Goal: Check status

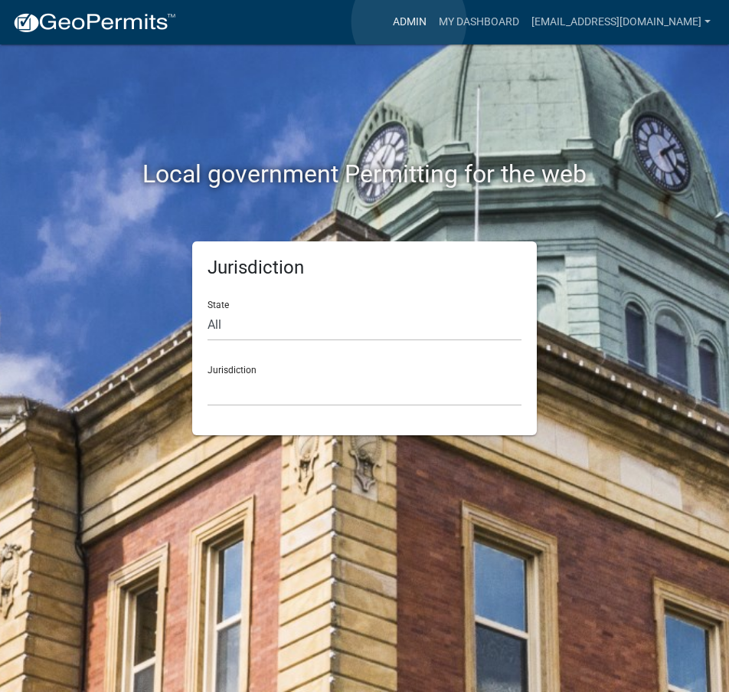
click at [409, 21] on link "Admin" at bounding box center [410, 22] width 46 height 29
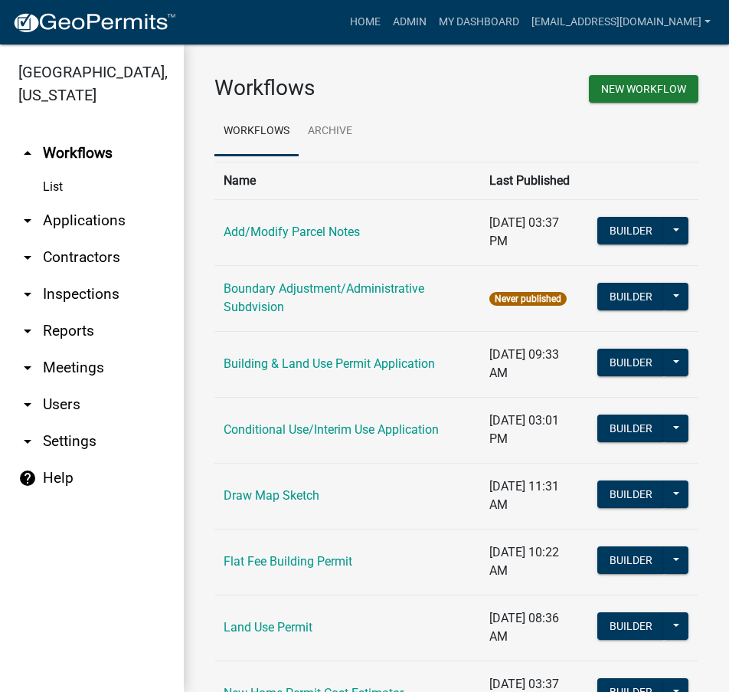
click at [90, 222] on link "arrow_drop_down Applications" at bounding box center [92, 220] width 184 height 37
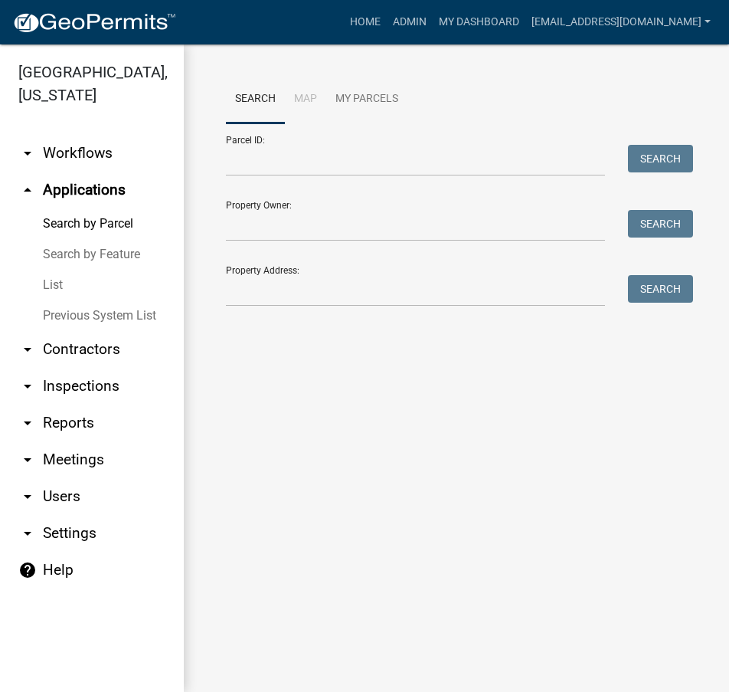
click at [57, 283] on link "List" at bounding box center [92, 285] width 184 height 31
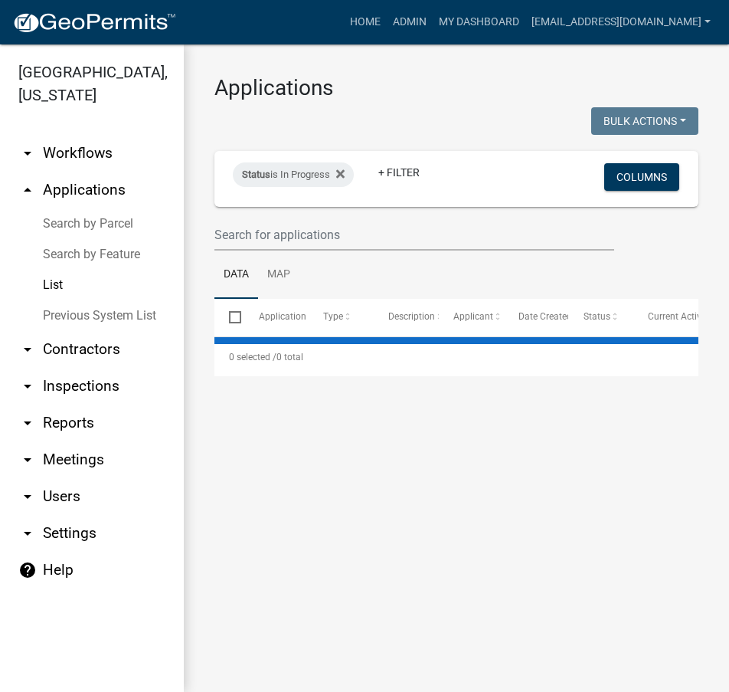
select select "2: 50"
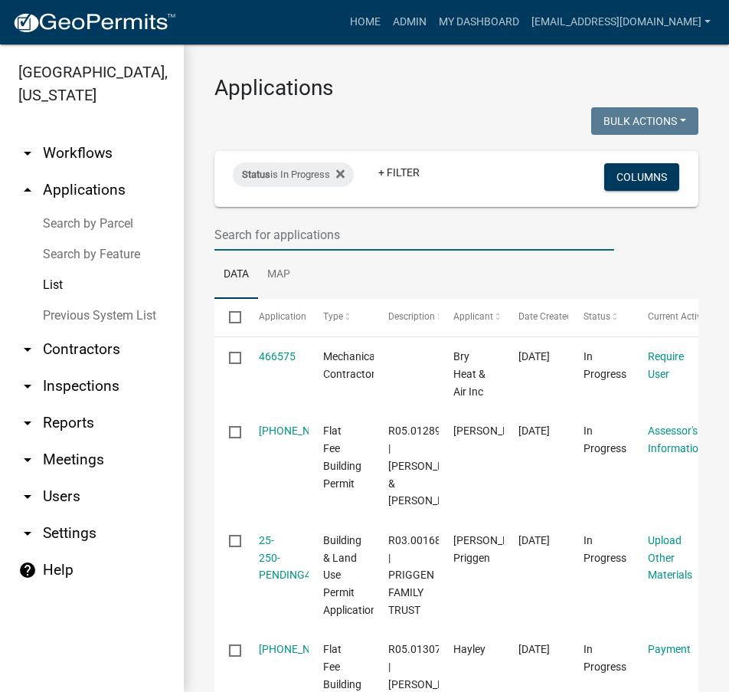
click at [369, 240] on input "text" at bounding box center [414, 234] width 400 height 31
type input "[PERSON_NAME]"
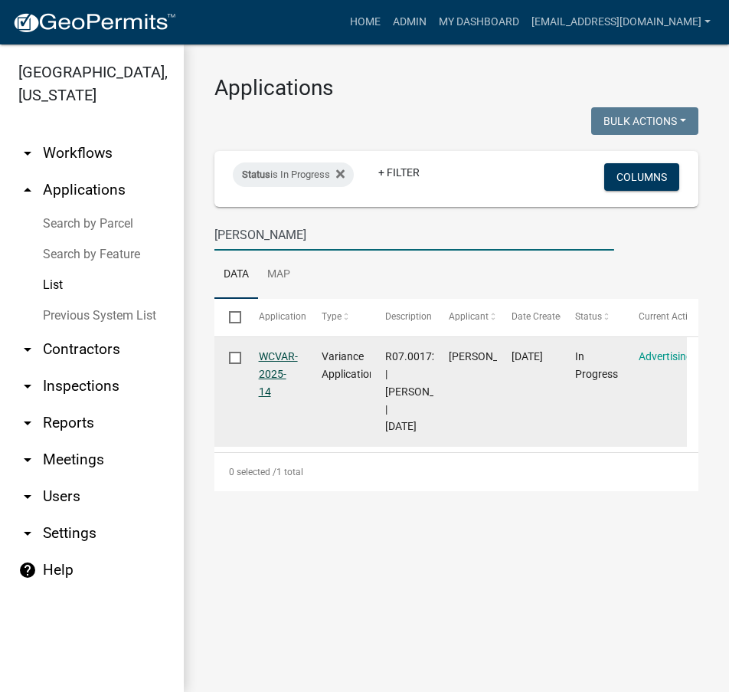
click at [270, 375] on link "WCVAR-2025-14" at bounding box center [278, 373] width 39 height 47
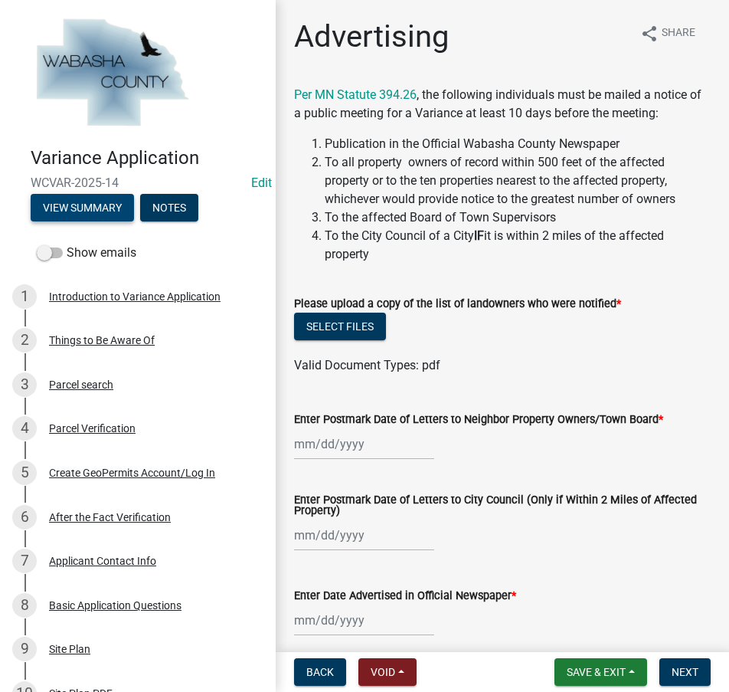
click at [83, 206] on button "View Summary" at bounding box center [82, 208] width 103 height 28
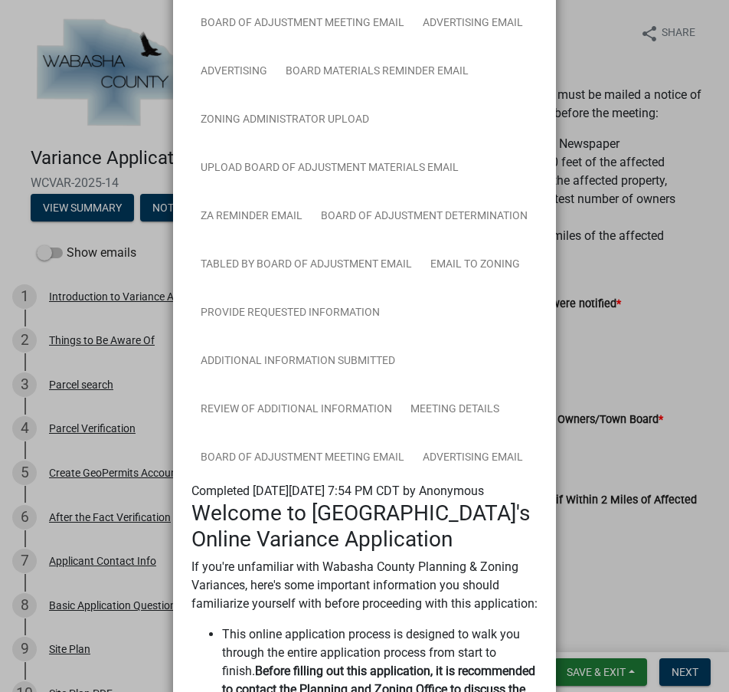
scroll to position [613, 0]
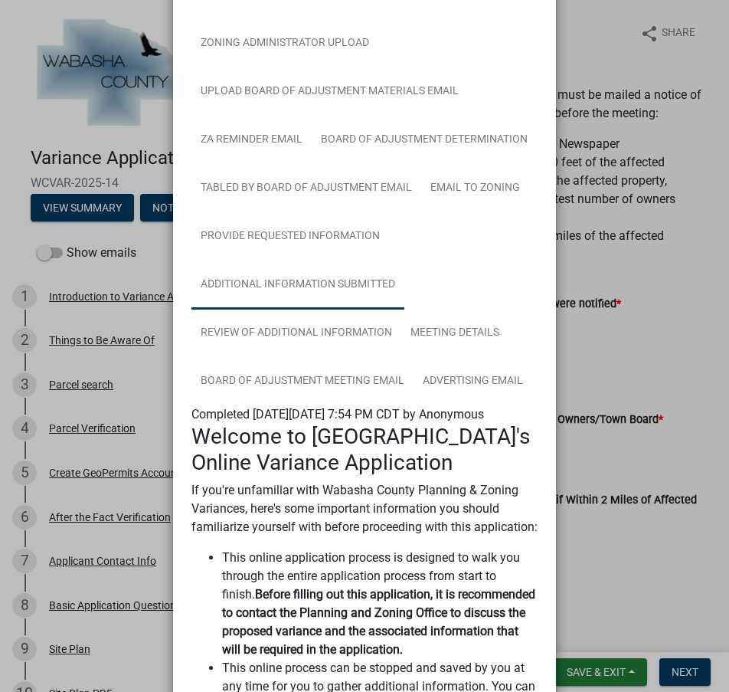
click at [272, 309] on link "Additional Information Submitted" at bounding box center [297, 284] width 213 height 49
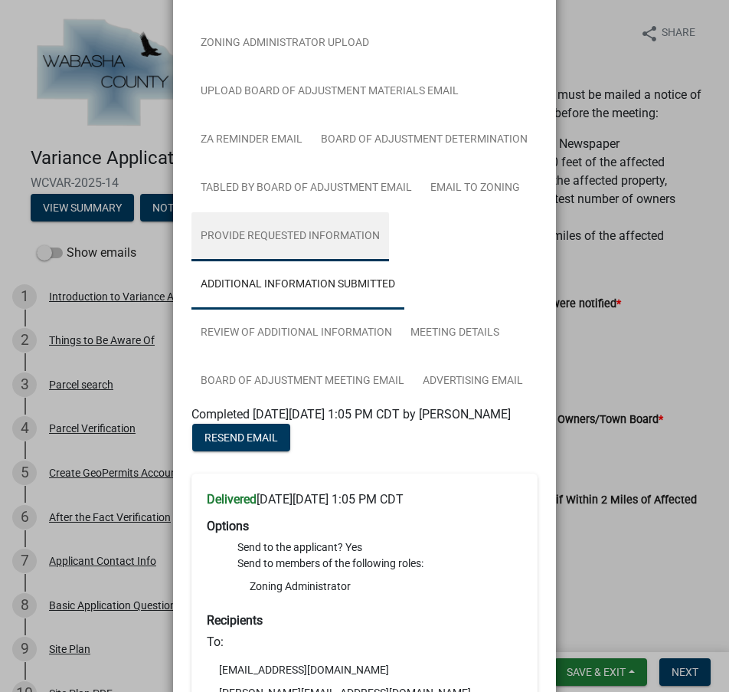
click at [276, 261] on link "Provide Requested Information" at bounding box center [290, 236] width 198 height 49
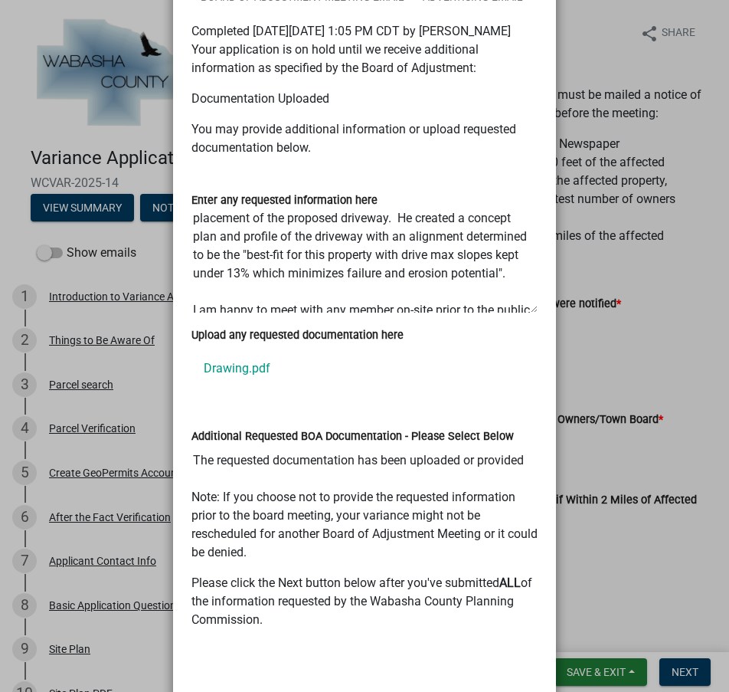
scroll to position [0, 0]
